Goal: Find specific page/section: Find specific page/section

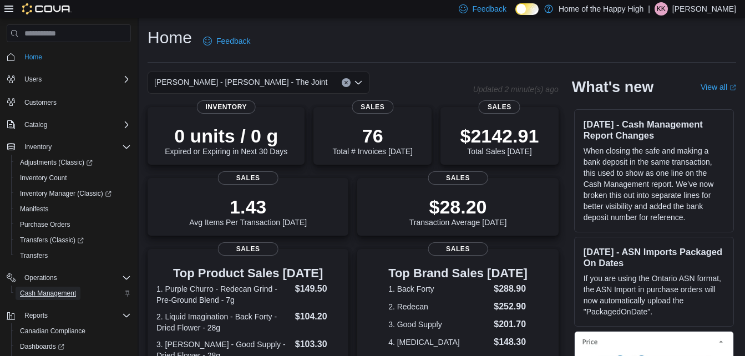
click at [65, 297] on span "Cash Management" at bounding box center [48, 293] width 56 height 9
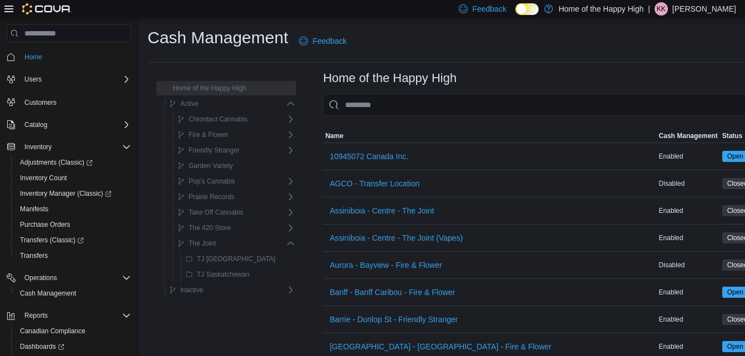
click at [359, 100] on input "This is a search bar. As you type, the results lower in the page will automatic…" at bounding box center [559, 105] width 473 height 22
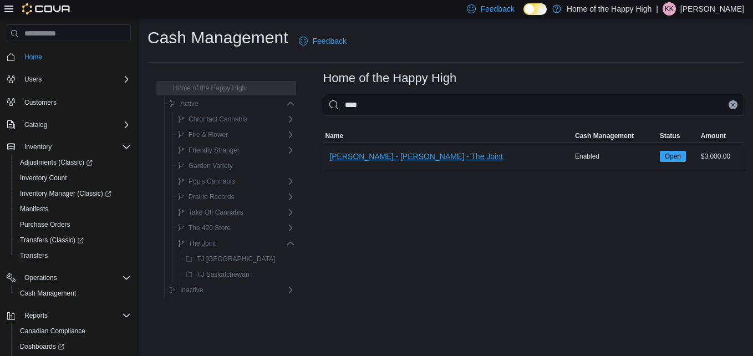
type input "****"
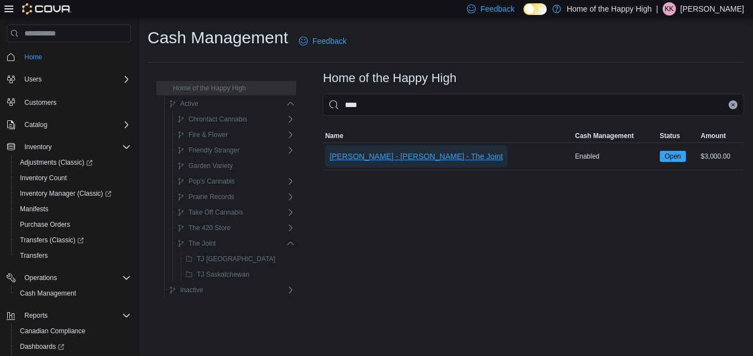
click at [363, 152] on span "[PERSON_NAME] - [PERSON_NAME] - The Joint" at bounding box center [416, 156] width 174 height 11
